Goal: Navigation & Orientation: Find specific page/section

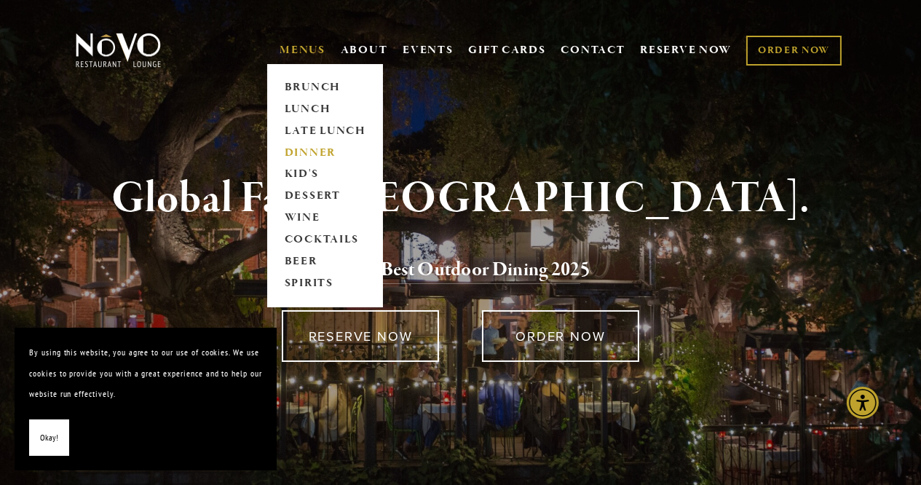
click at [289, 148] on link "DINNER" at bounding box center [325, 153] width 91 height 22
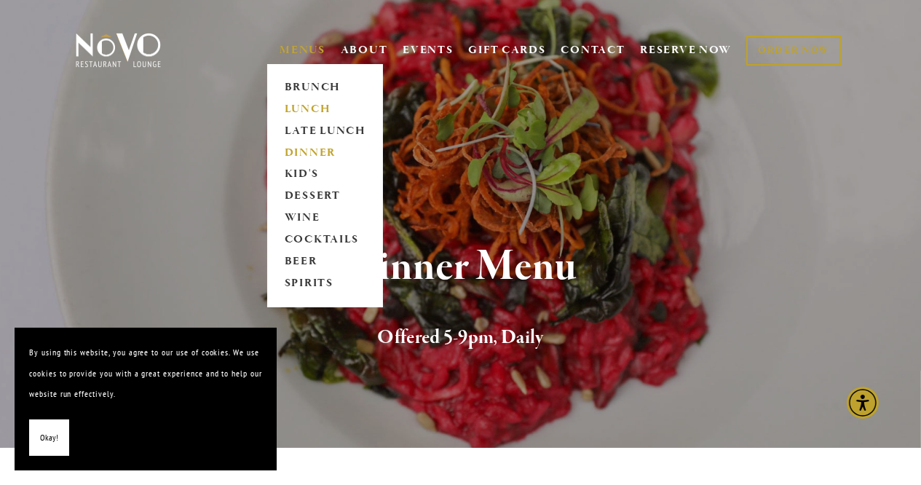
click at [296, 106] on link "LUNCH" at bounding box center [325, 109] width 91 height 22
